Goal: Transaction & Acquisition: Book appointment/travel/reservation

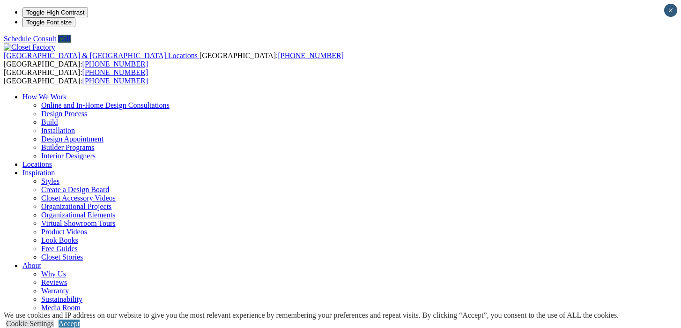
click at [78, 236] on link "Look Books" at bounding box center [59, 240] width 37 height 8
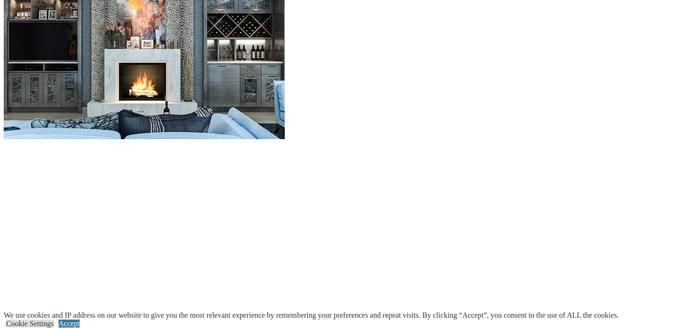
scroll to position [961, 0]
